Goal: Task Accomplishment & Management: Manage account settings

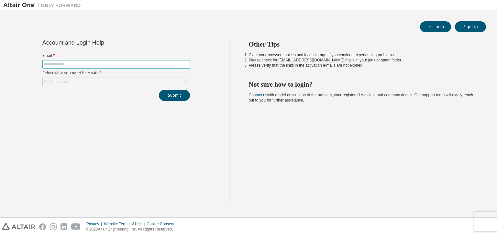
click at [89, 65] on input "text" at bounding box center [116, 64] width 144 height 5
type input "**********"
click at [95, 83] on div "Click to select" at bounding box center [116, 82] width 147 height 8
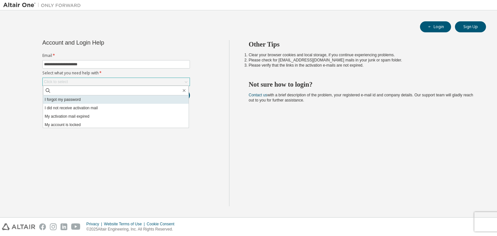
click at [94, 101] on li "I forgot my password" at bounding box center [115, 99] width 145 height 8
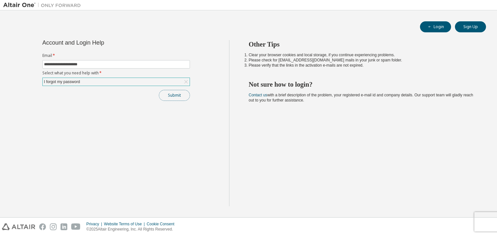
click at [174, 96] on button "Submit" at bounding box center [174, 95] width 31 height 11
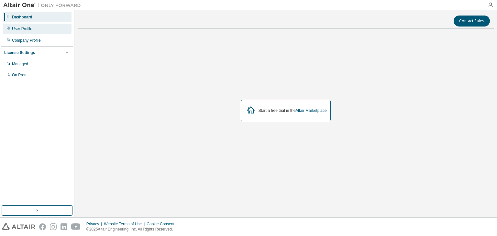
click at [33, 26] on div "User Profile" at bounding box center [37, 29] width 69 height 10
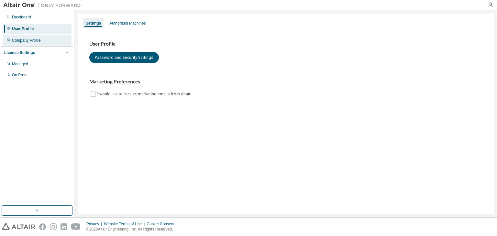
click at [36, 38] on div "Company Profile" at bounding box center [26, 40] width 29 height 5
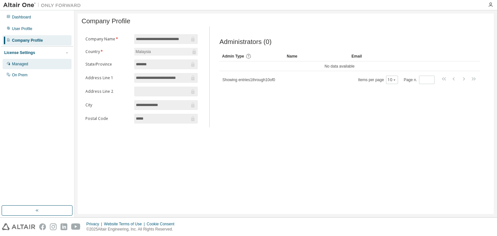
click at [36, 63] on div "Managed" at bounding box center [37, 64] width 69 height 10
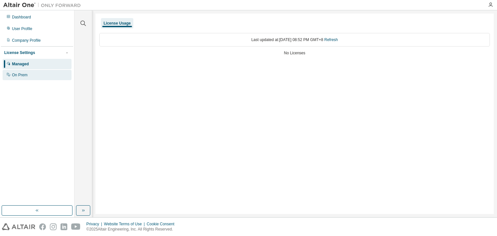
click at [34, 76] on div "On Prem" at bounding box center [37, 75] width 69 height 10
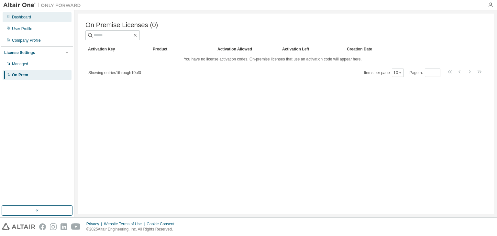
click at [38, 15] on div "Dashboard" at bounding box center [37, 17] width 69 height 10
